Goal: Information Seeking & Learning: Check status

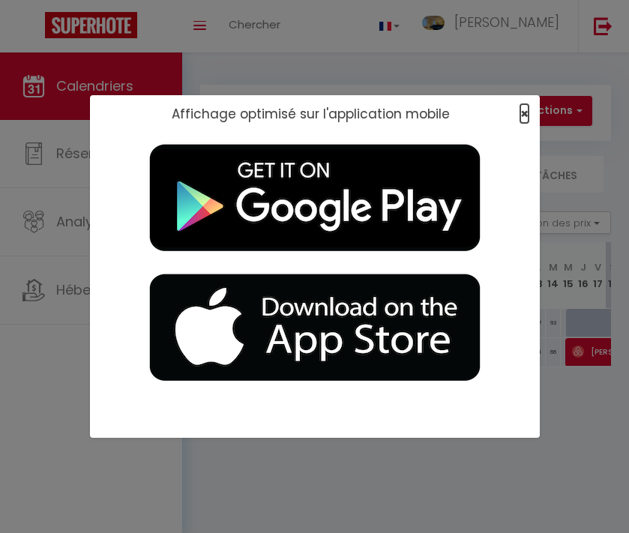
click at [520, 112] on span "×" at bounding box center [524, 113] width 8 height 19
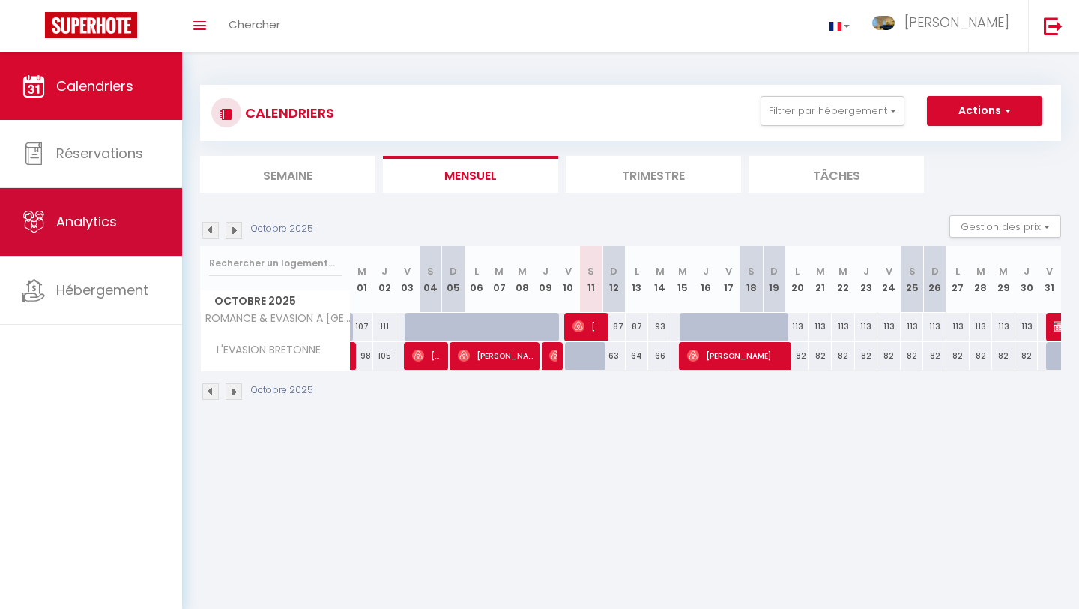
click at [92, 232] on link "Analytics" at bounding box center [91, 221] width 182 height 67
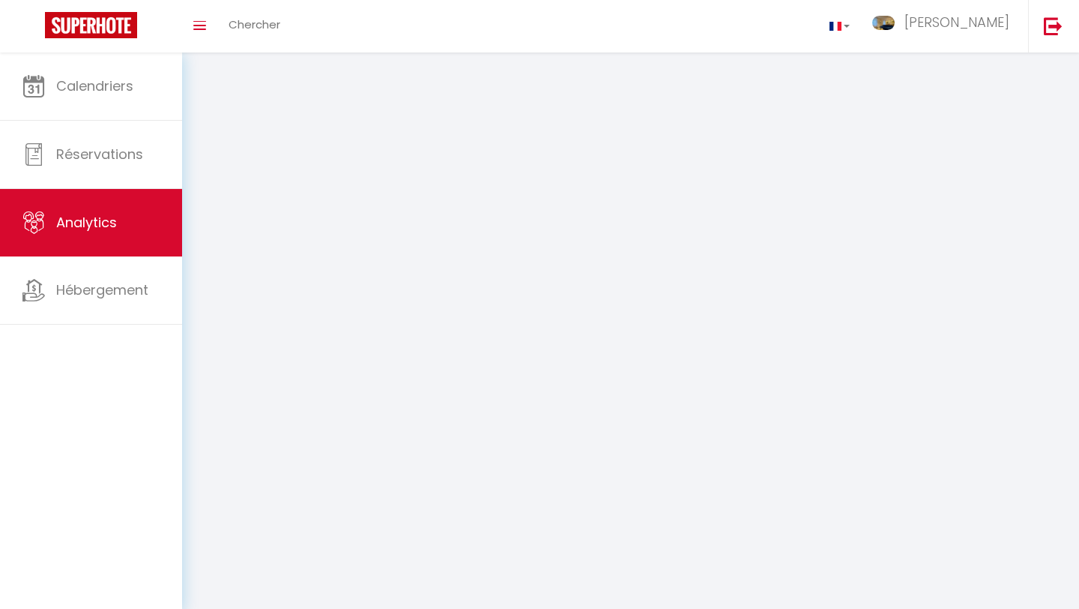
select select "2025"
select select "10"
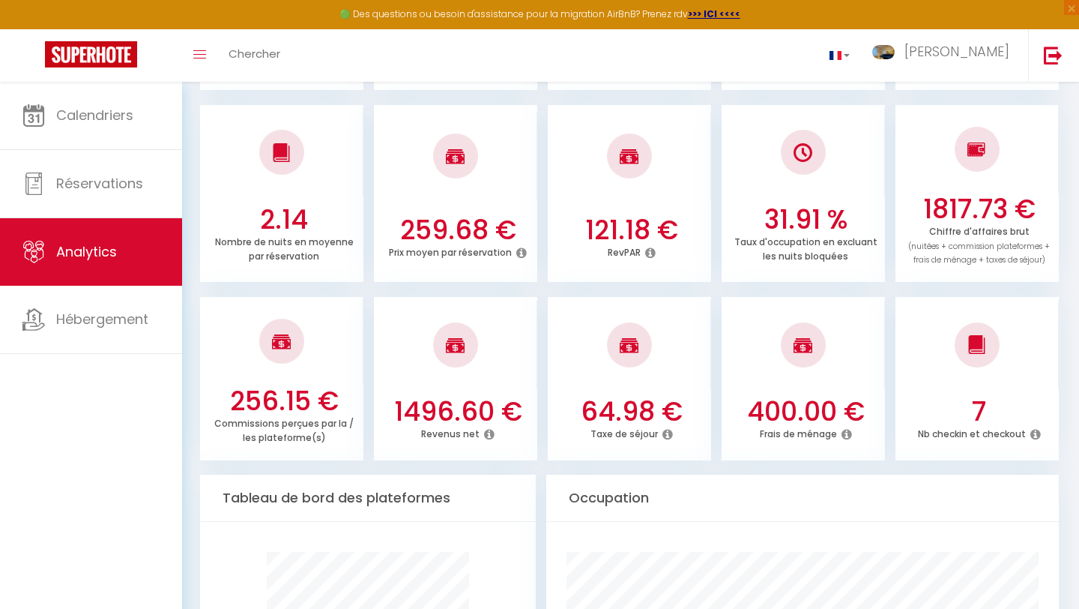
scroll to position [352, 0]
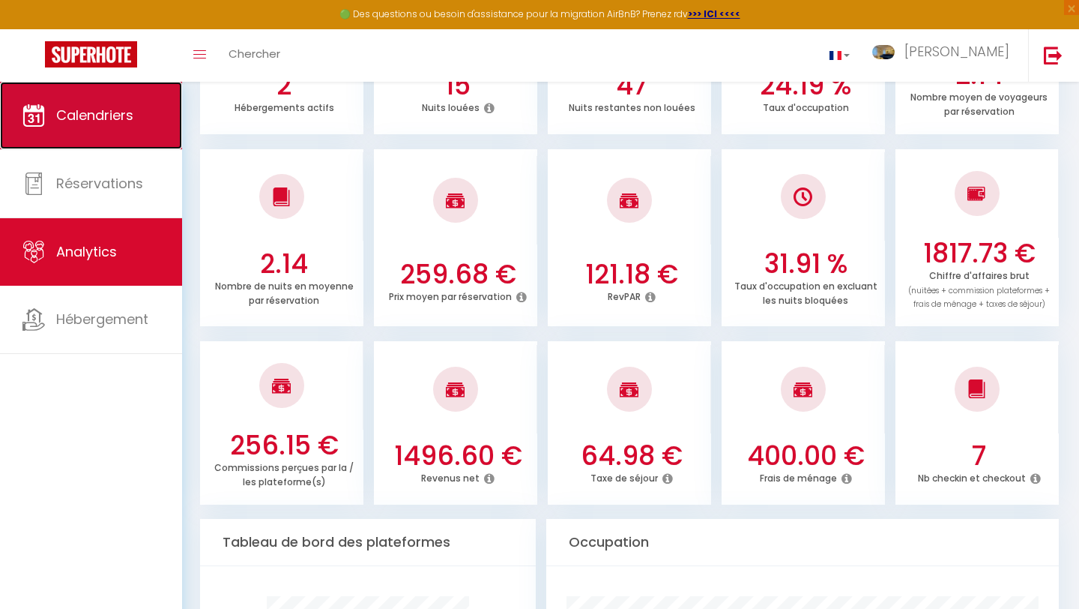
click at [101, 128] on link "Calendriers" at bounding box center [91, 115] width 182 height 67
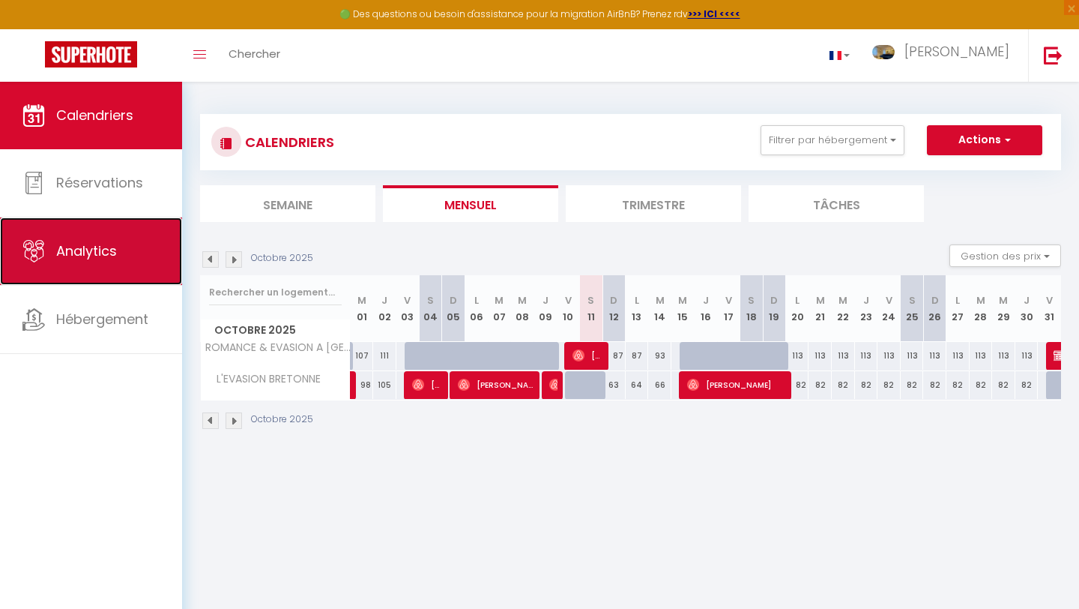
click at [154, 258] on link "Analytics" at bounding box center [91, 250] width 182 height 67
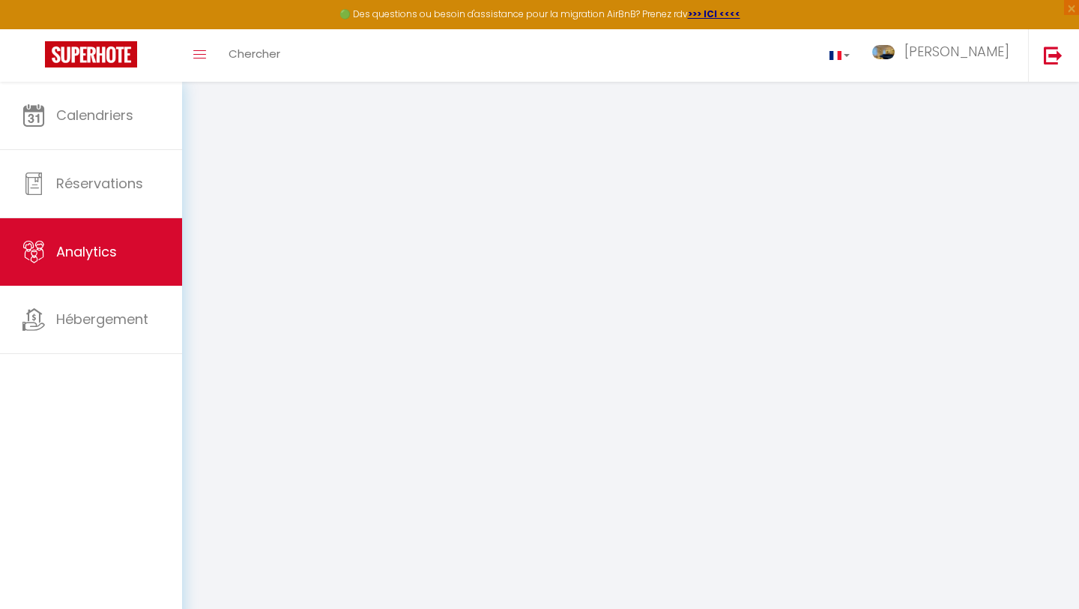
select select "2025"
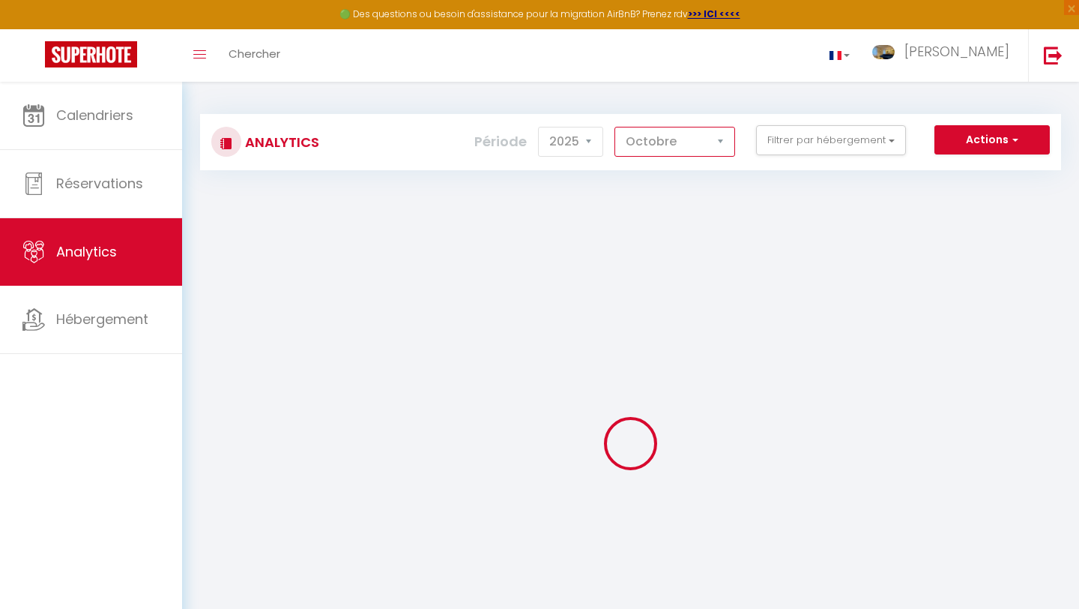
click at [628, 146] on select "[PERSON_NAME] Mars [PERSON_NAME] Juin Juillet Août Septembre Octobre Novembre D…" at bounding box center [675, 142] width 121 height 30
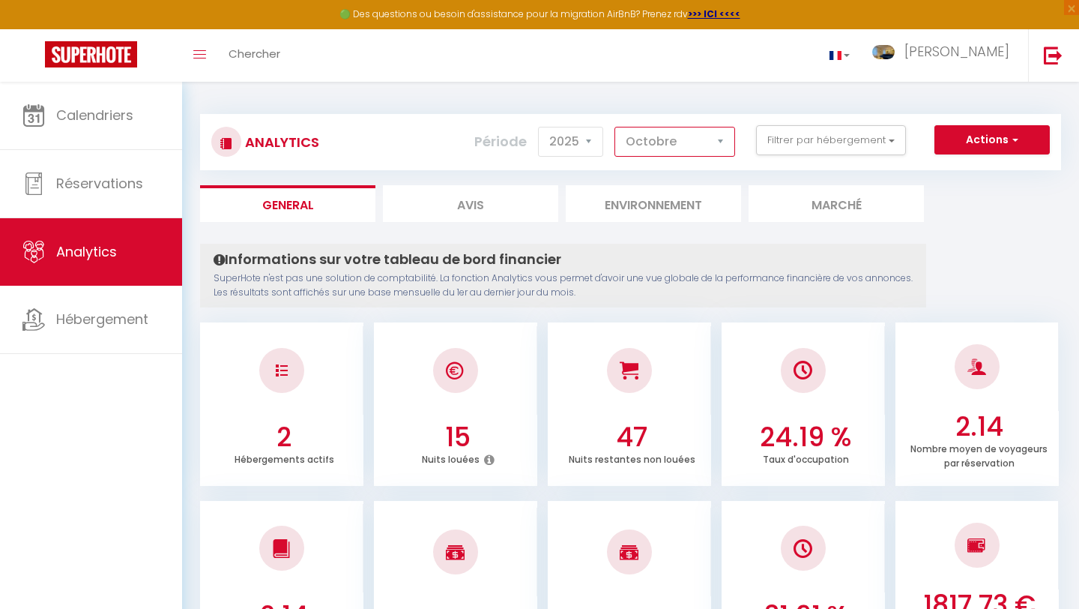
select select "11"
click at [615, 127] on select "[PERSON_NAME] Mars [PERSON_NAME] Juin Juillet Août Septembre Octobre Novembre D…" at bounding box center [675, 142] width 121 height 30
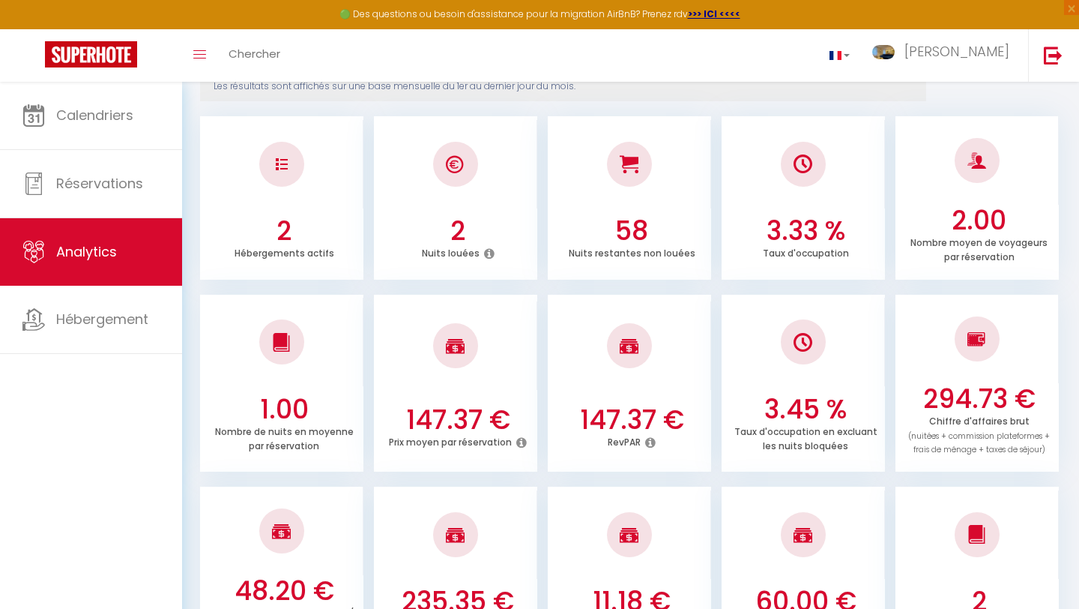
scroll to position [351, 0]
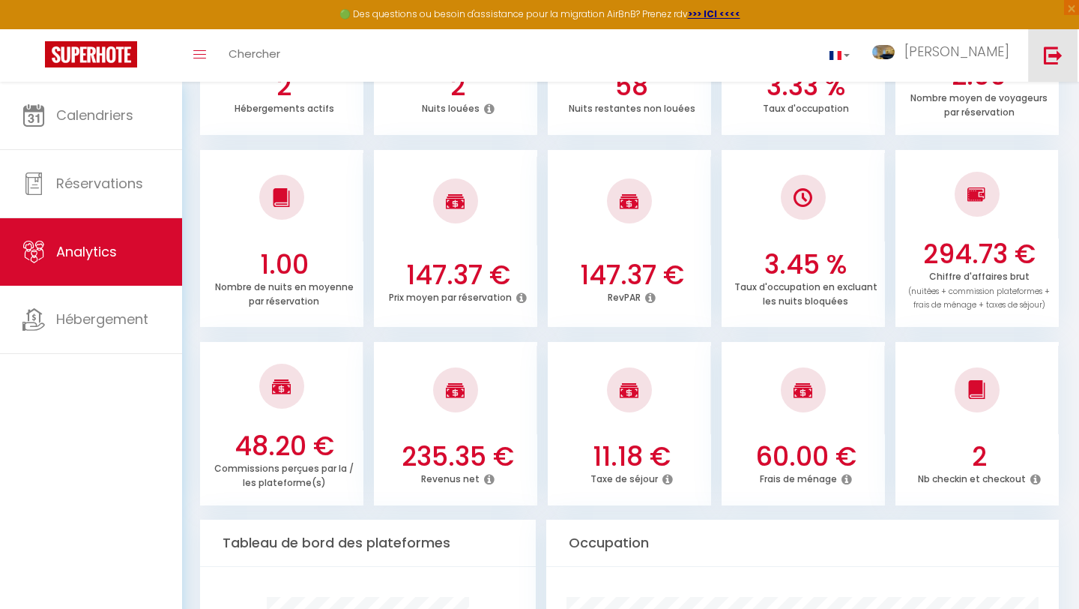
click at [628, 52] on img at bounding box center [1053, 55] width 19 height 19
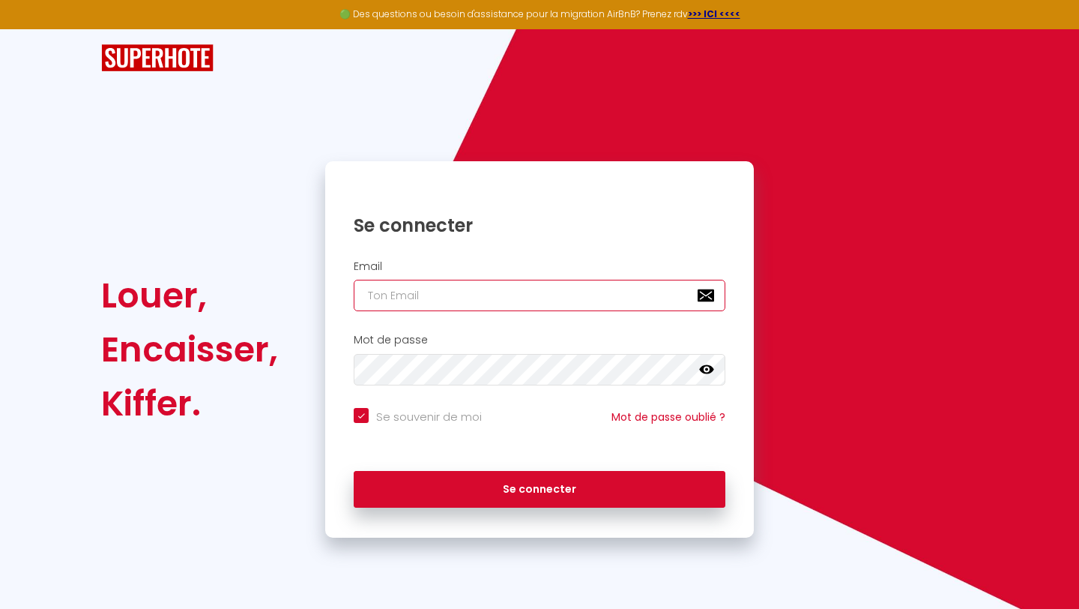
type input "[EMAIL_ADDRESS][DOMAIN_NAME]"
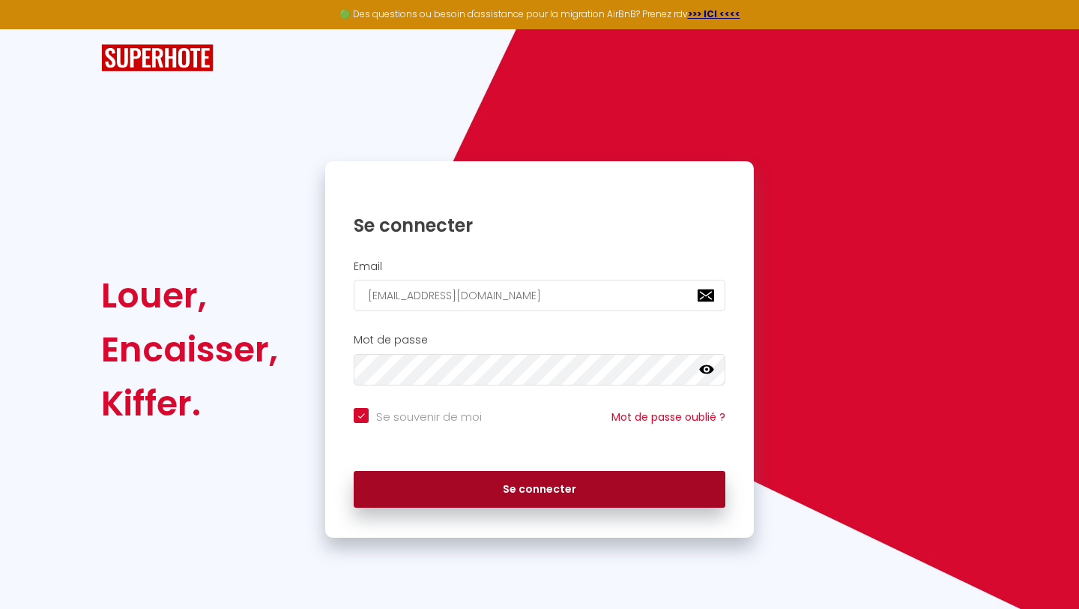
click at [519, 492] on button "Se connecter" at bounding box center [540, 489] width 372 height 37
checkbox input "true"
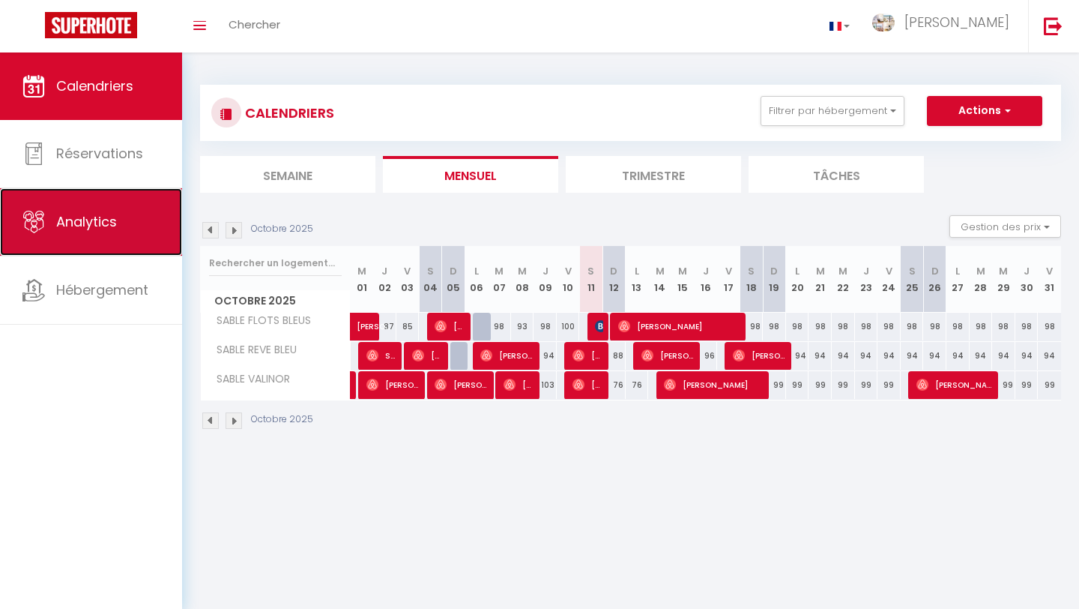
click at [124, 237] on link "Analytics" at bounding box center [91, 221] width 182 height 67
select select "2025"
select select "10"
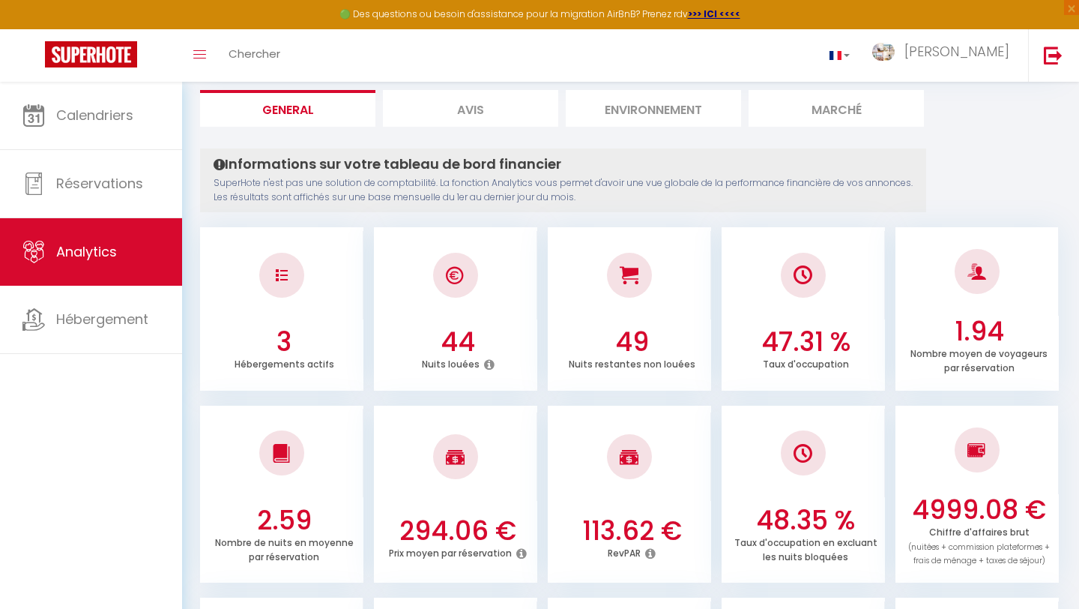
scroll to position [458, 0]
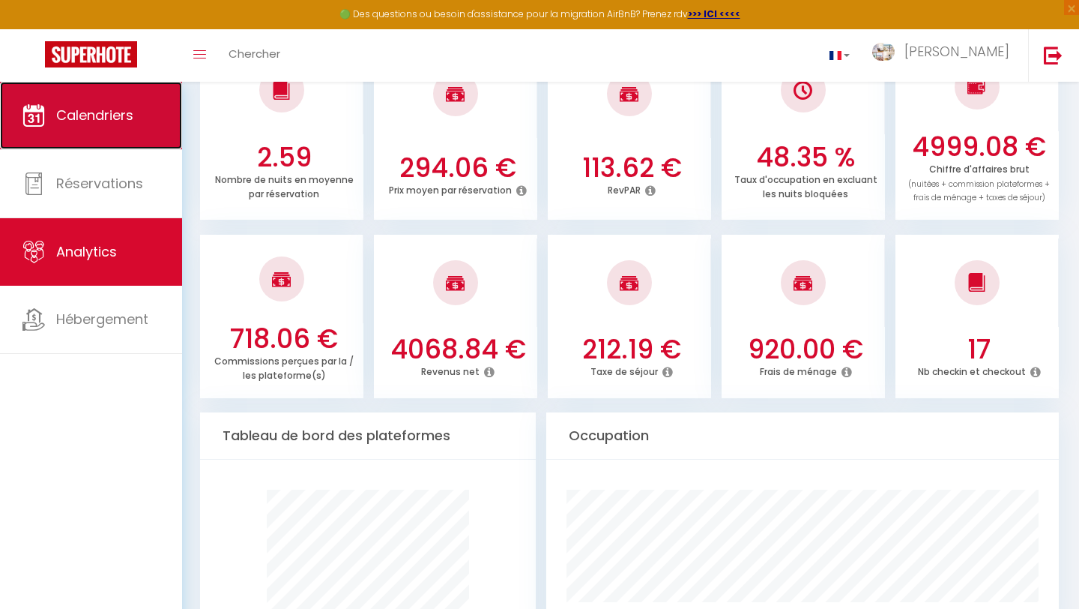
click at [135, 121] on link "Calendriers" at bounding box center [91, 115] width 182 height 67
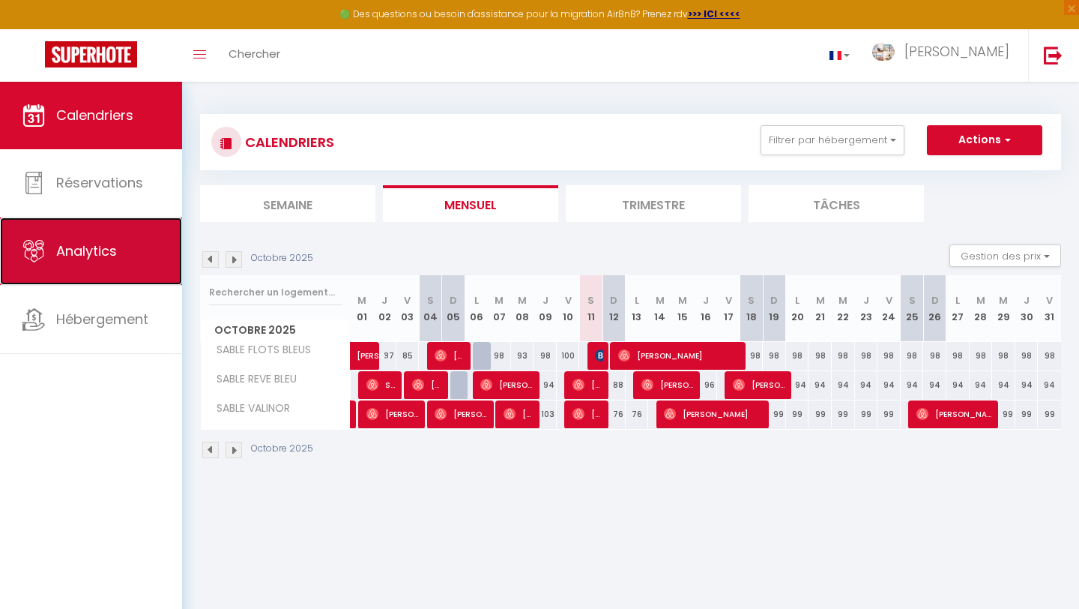
click at [83, 274] on link "Analytics" at bounding box center [91, 250] width 182 height 67
select select "2025"
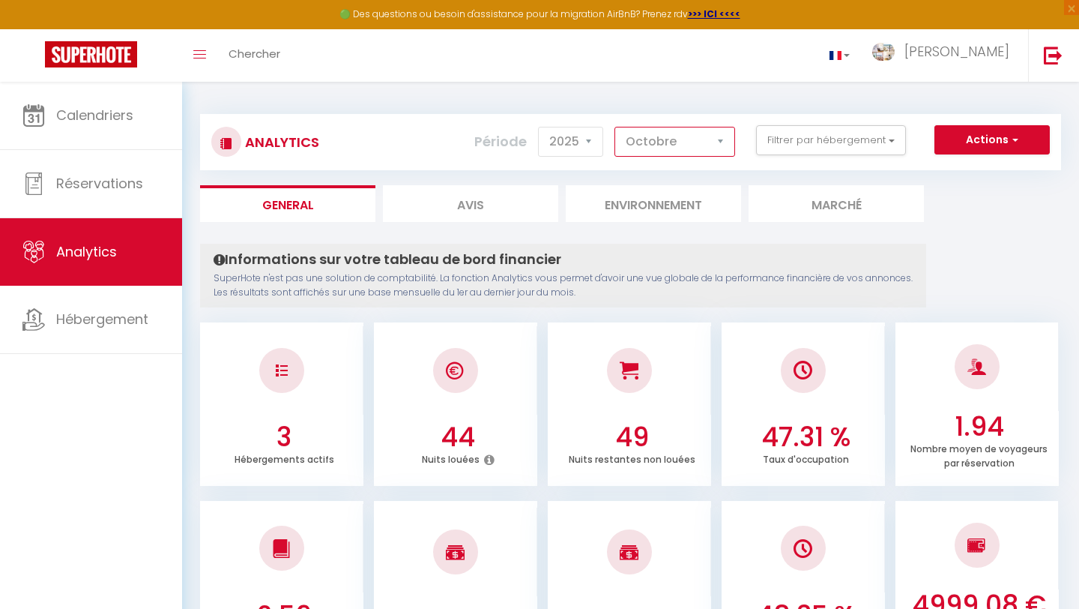
click at [628, 140] on select "[PERSON_NAME] Mars [PERSON_NAME] Juin Juillet Août Septembre Octobre Novembre D…" at bounding box center [675, 142] width 121 height 30
select select "11"
click at [615, 127] on select "[PERSON_NAME] Mars [PERSON_NAME] Juin Juillet Août Septembre Octobre Novembre D…" at bounding box center [675, 142] width 121 height 30
